Goal: Transaction & Acquisition: Purchase product/service

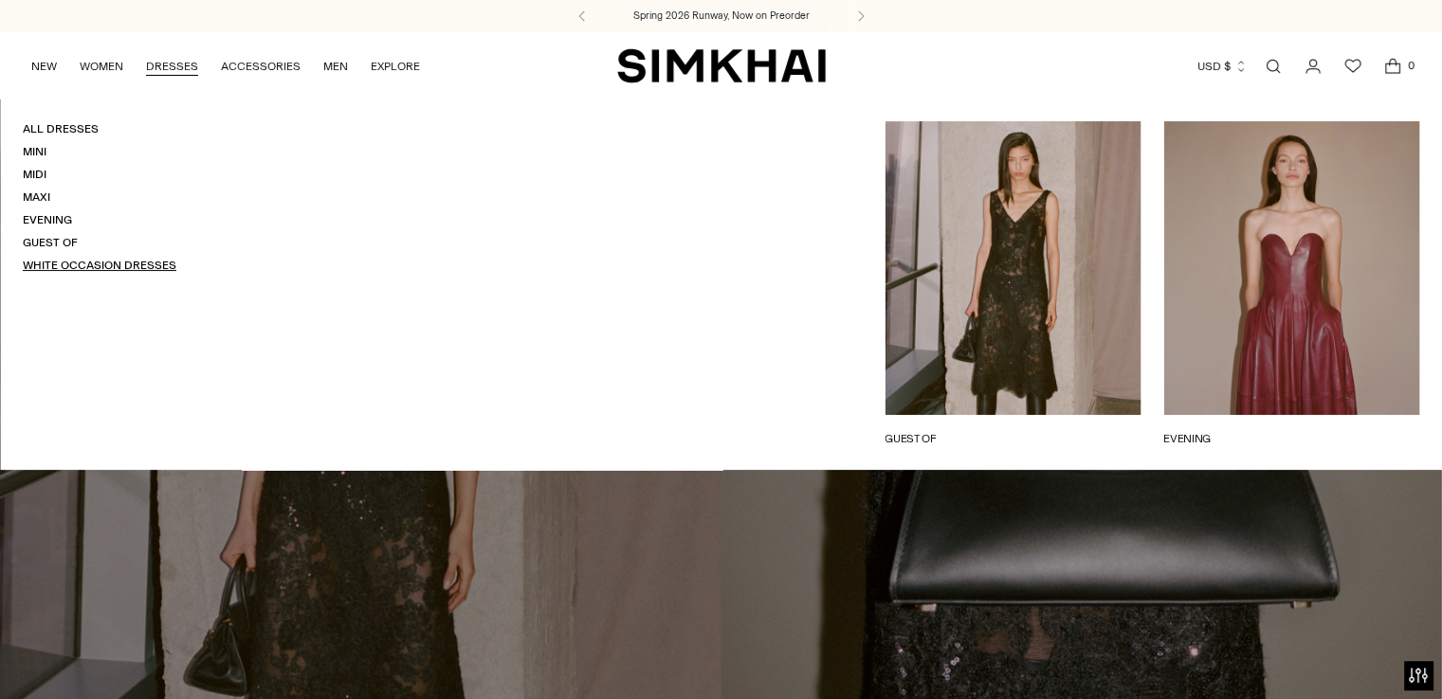
click at [45, 266] on link "White Occasion Dresses" at bounding box center [100, 265] width 154 height 13
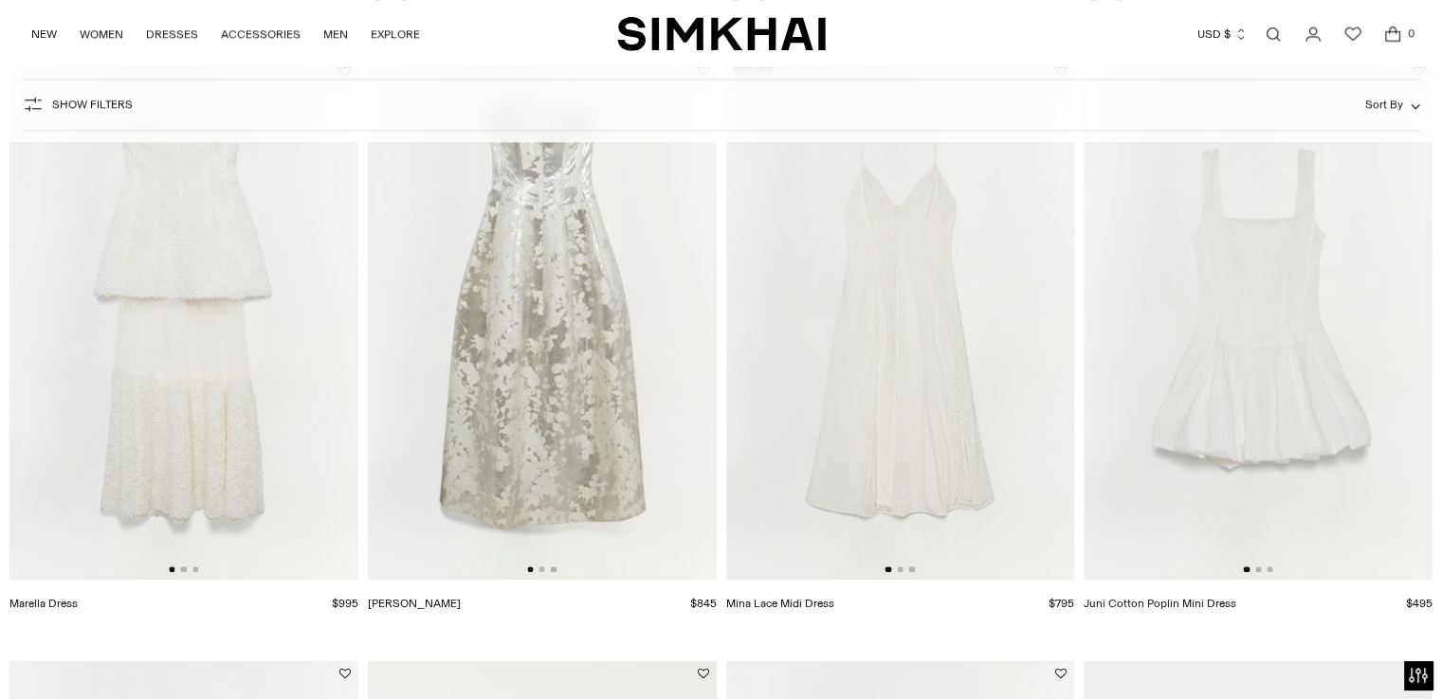
scroll to position [2772, 0]
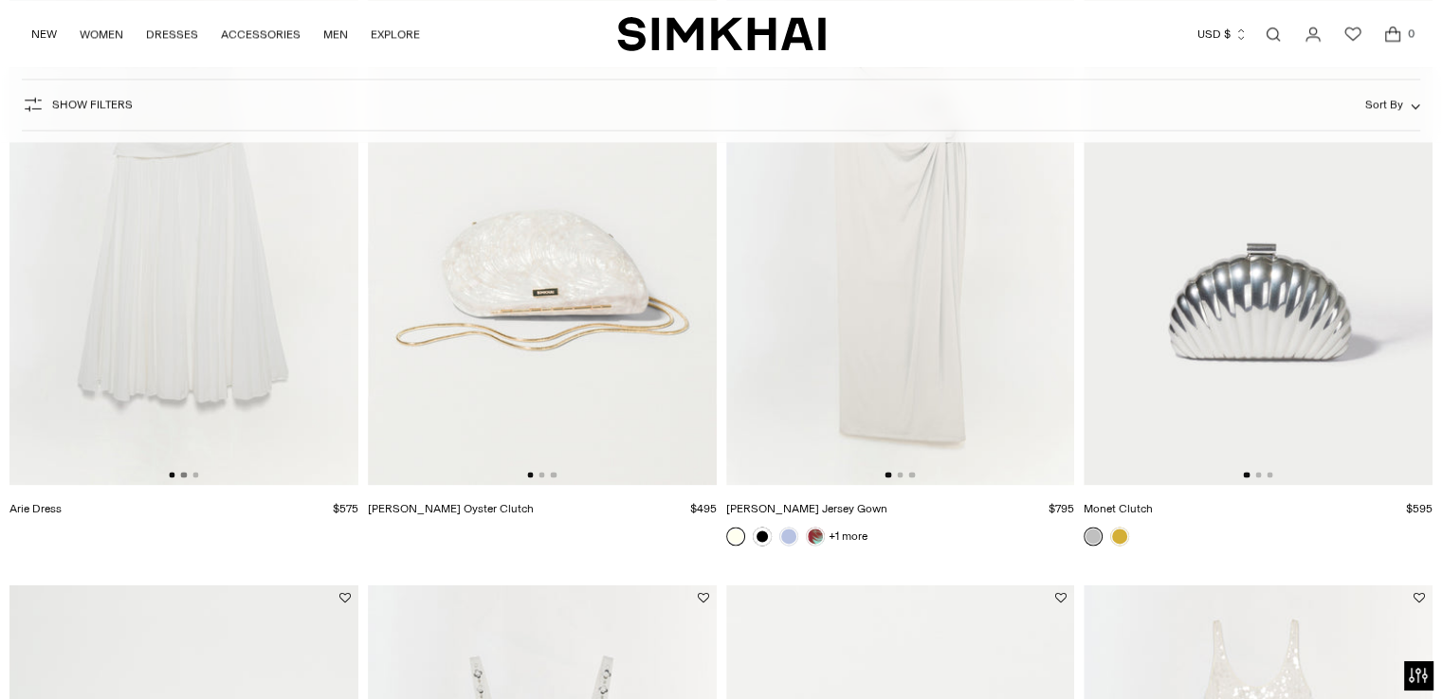
click at [182, 472] on button "Go to slide 2" at bounding box center [184, 475] width 6 height 6
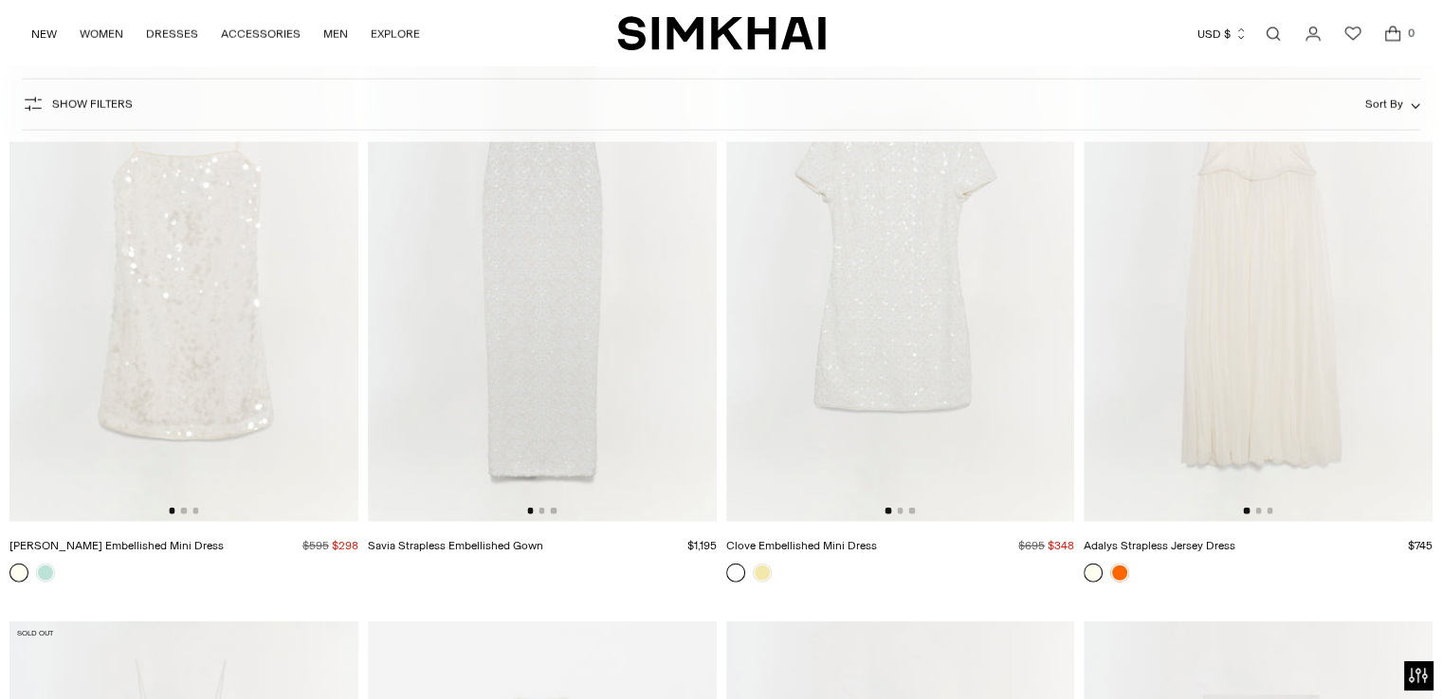
scroll to position [4583, 0]
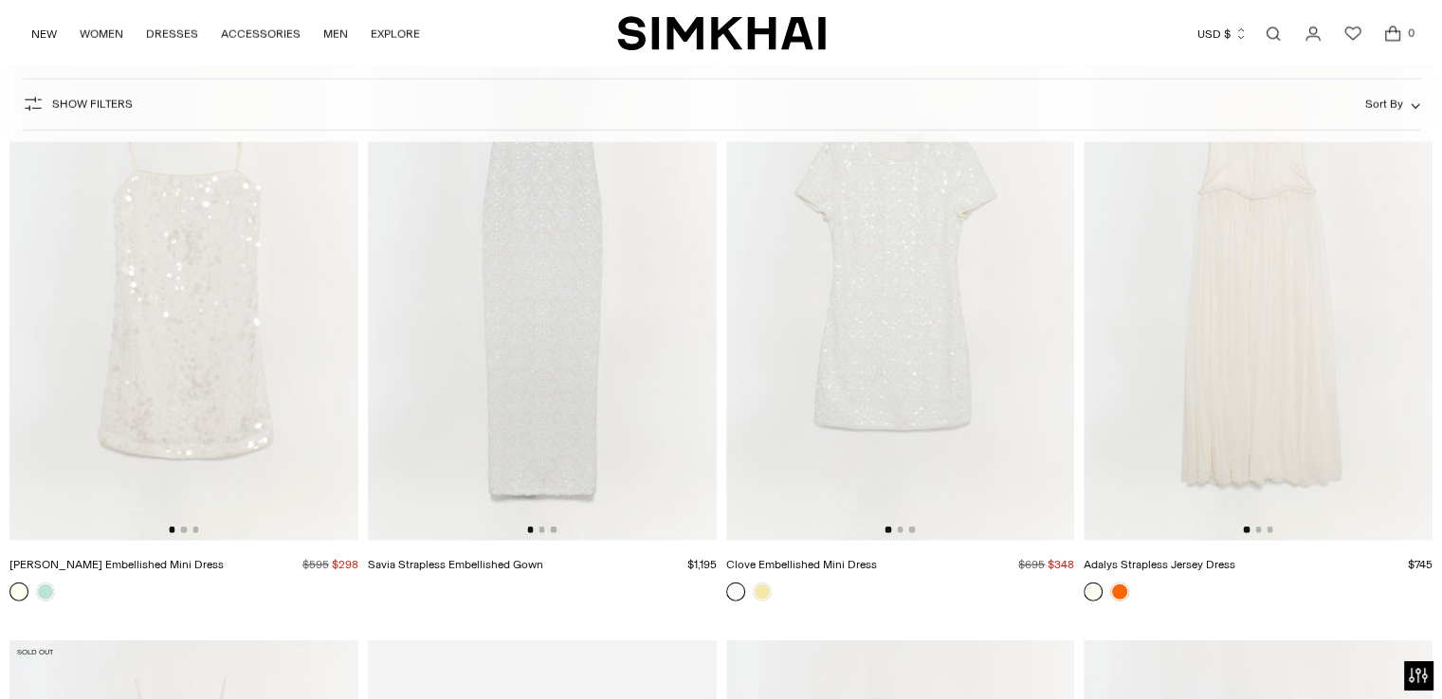
click at [214, 301] on img at bounding box center [183, 279] width 349 height 523
